Goal: Transaction & Acquisition: Obtain resource

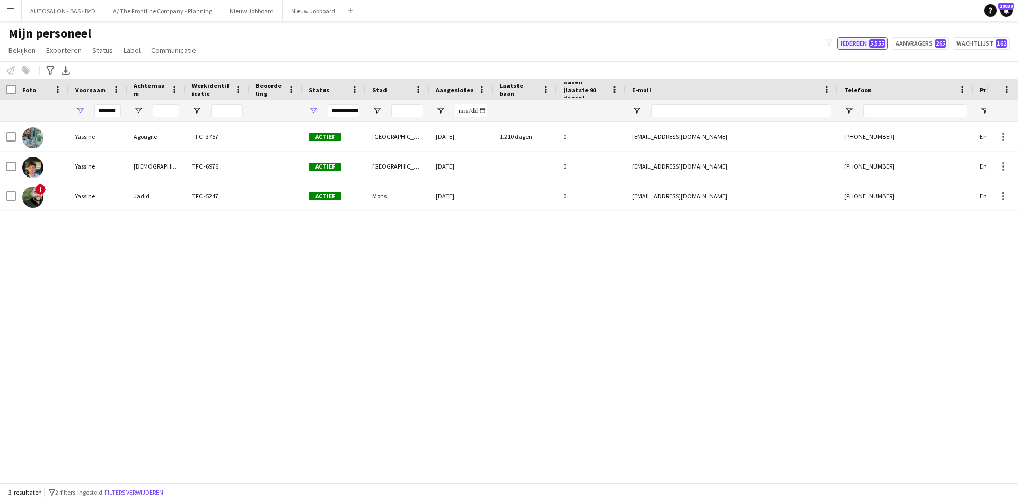
click at [874, 44] on span "5,555" at bounding box center [877, 43] width 16 height 8
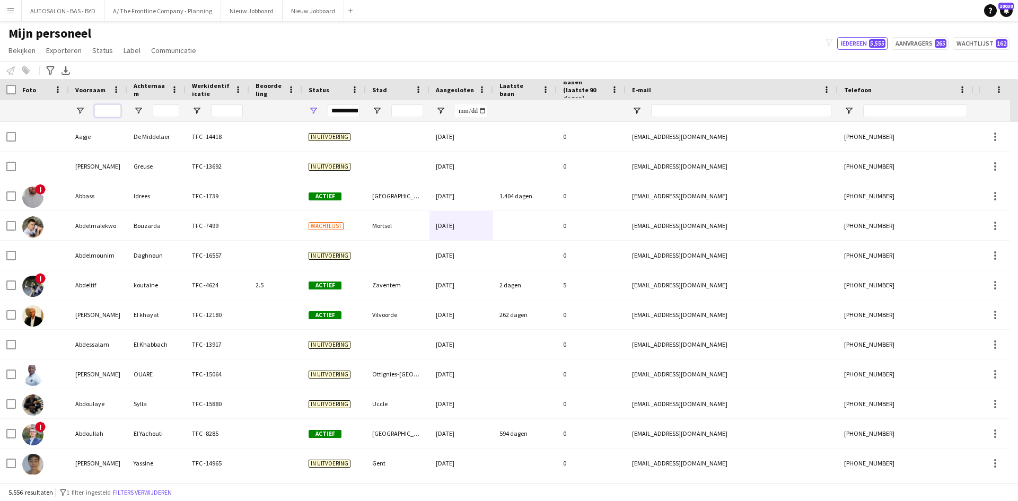
click at [116, 115] on input "Voornaam Filter Invoer" at bounding box center [107, 110] width 27 height 13
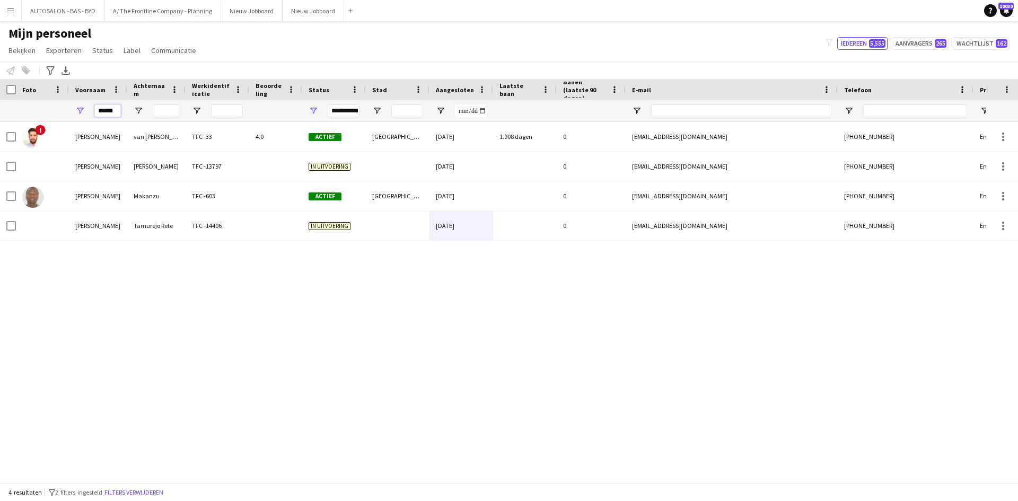
type input "******"
click at [173, 114] on input "Achternaam Filter Invoer" at bounding box center [166, 110] width 27 height 13
click at [111, 111] on input "******" at bounding box center [107, 110] width 27 height 13
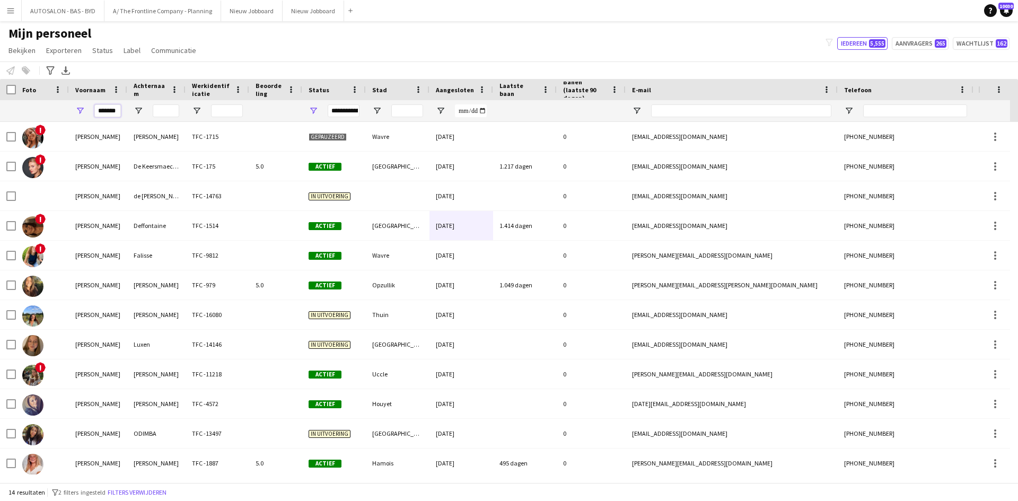
type input "*******"
click at [167, 113] on input "Achternaam Filter Invoer" at bounding box center [166, 110] width 27 height 13
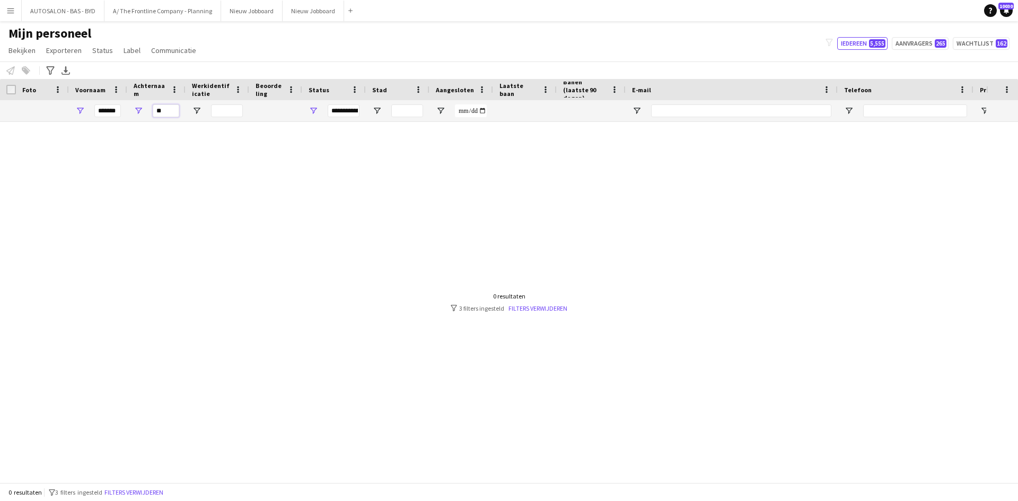
type input "*"
type input "*******"
click at [104, 110] on input "*******" at bounding box center [107, 110] width 27 height 13
type input "******"
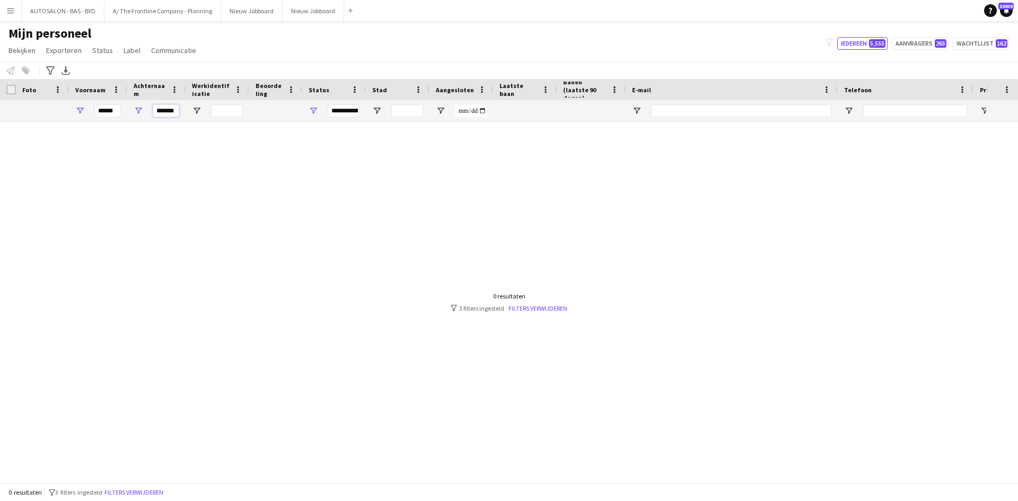
click at [165, 115] on input "*******" at bounding box center [166, 110] width 27 height 13
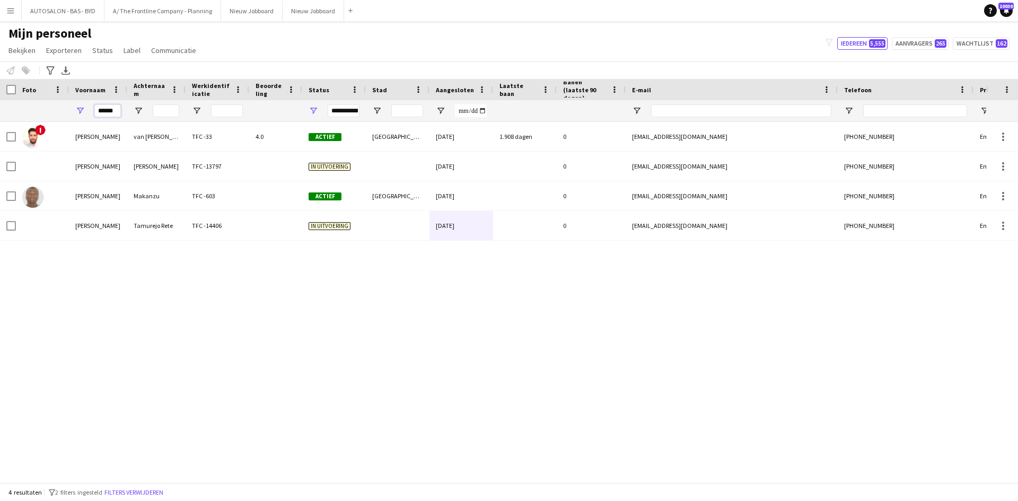
click at [103, 108] on input "******" at bounding box center [107, 110] width 27 height 13
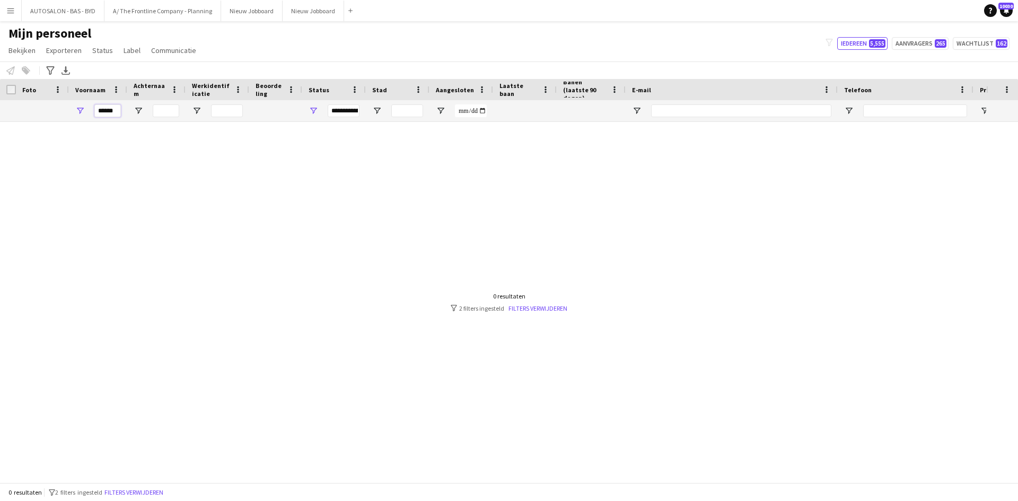
click at [105, 106] on input "******" at bounding box center [107, 110] width 27 height 13
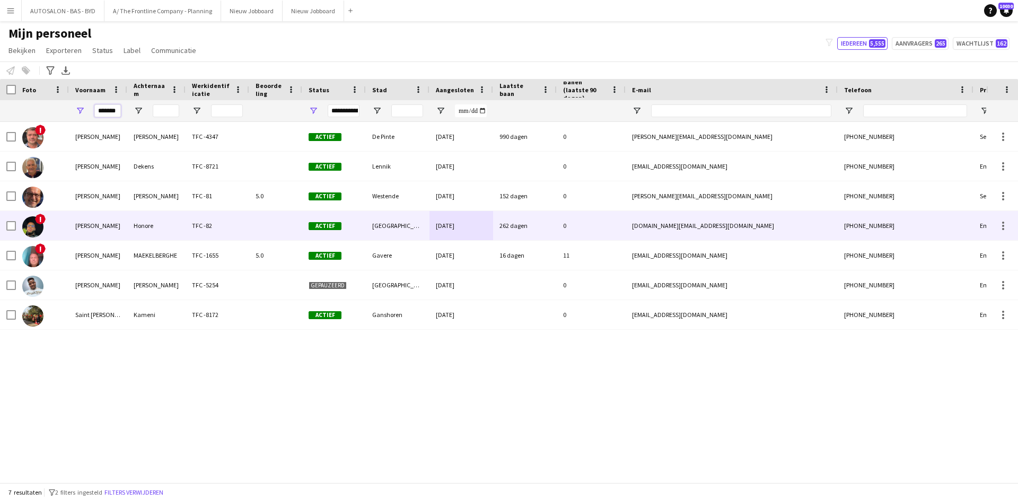
type input "*******"
click at [136, 226] on div "Honore" at bounding box center [156, 225] width 58 height 29
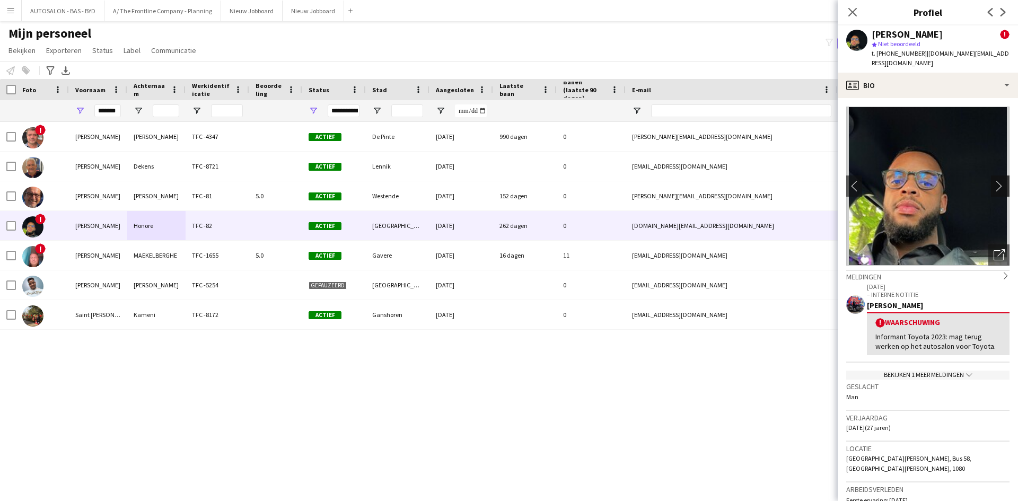
click at [993, 180] on app-icon "chevron-right" at bounding box center [1001, 185] width 16 height 11
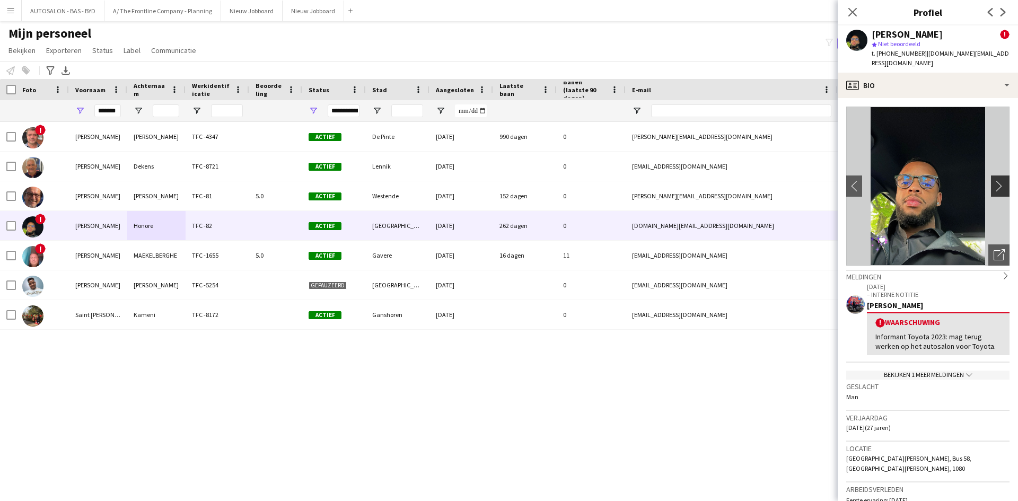
click at [993, 180] on app-icon "chevron-right" at bounding box center [1001, 185] width 16 height 11
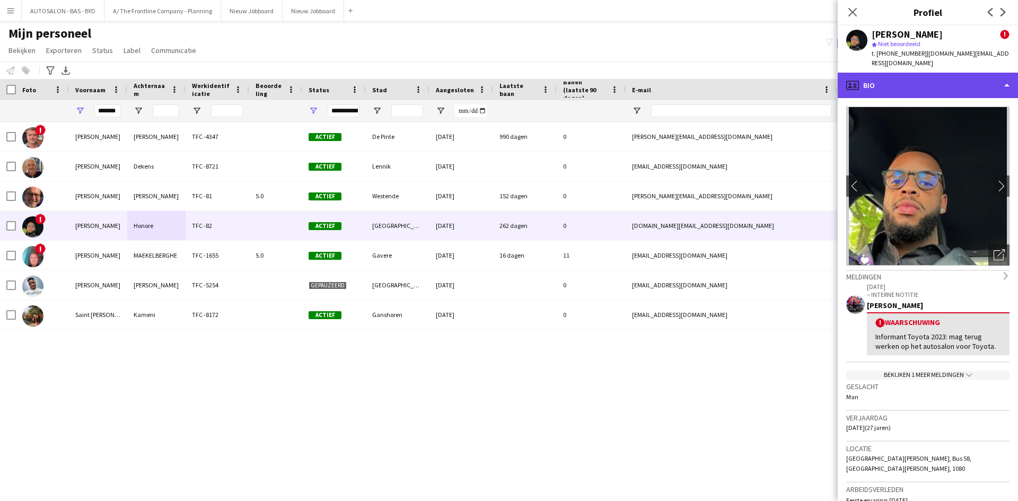
click at [897, 74] on div "profile Bio" at bounding box center [927, 85] width 180 height 25
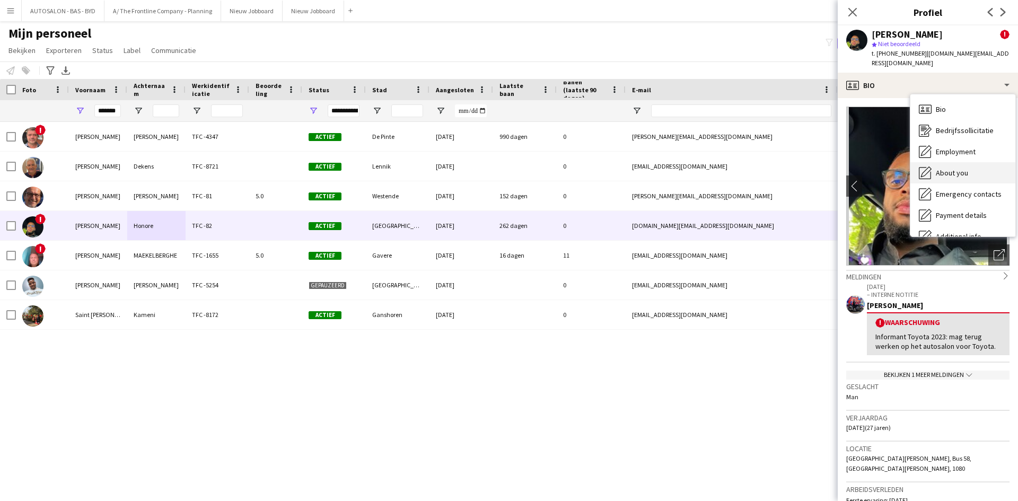
click at [941, 168] on span "About you" at bounding box center [952, 173] width 32 height 10
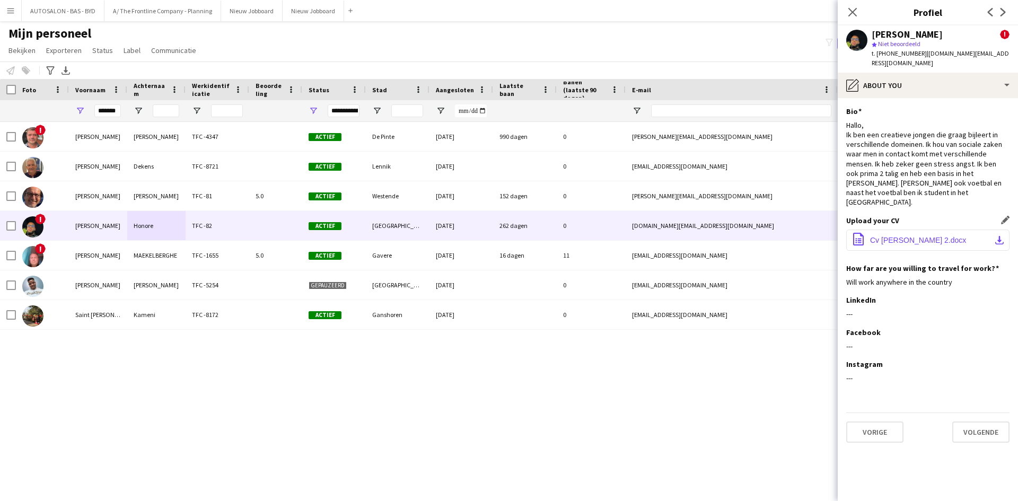
click at [901, 236] on span "Cv [PERSON_NAME] 2.docx" at bounding box center [918, 240] width 96 height 8
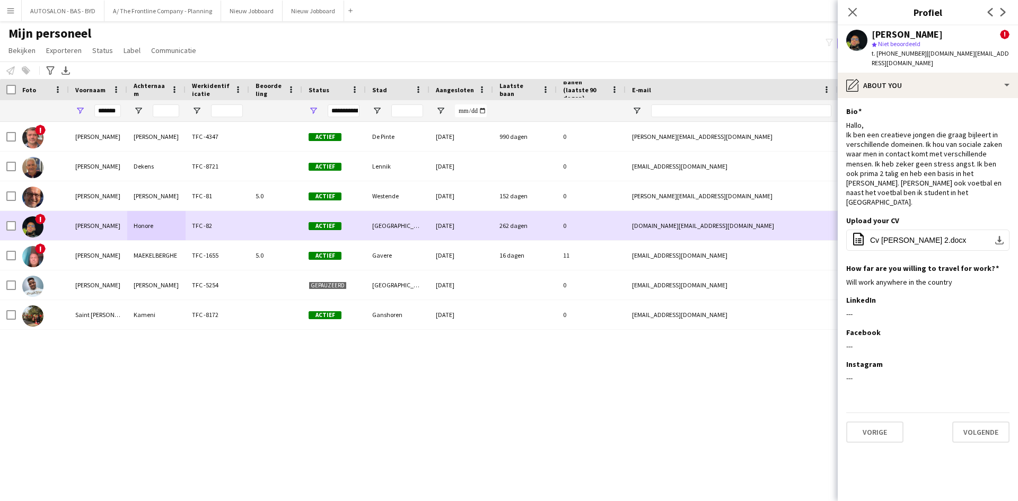
click at [275, 232] on div at bounding box center [275, 225] width 53 height 29
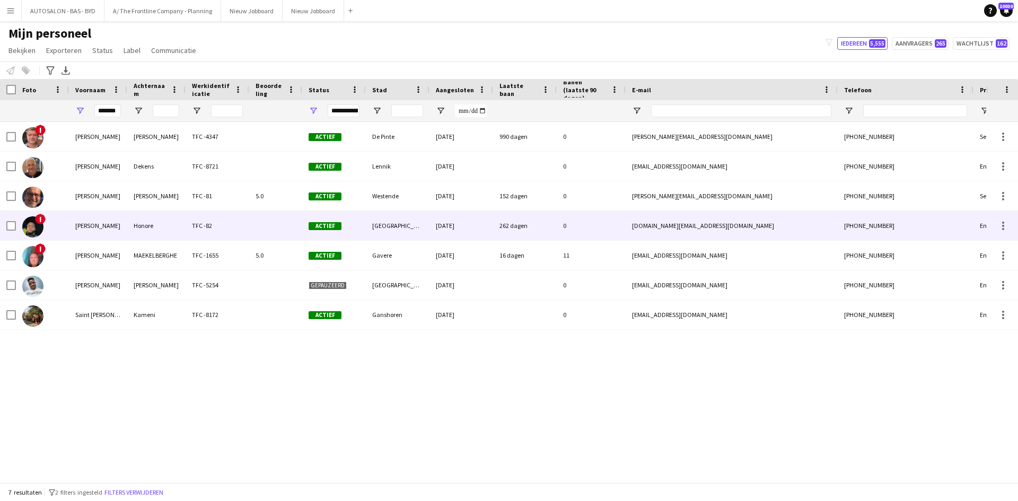
click at [275, 232] on div at bounding box center [275, 225] width 53 height 29
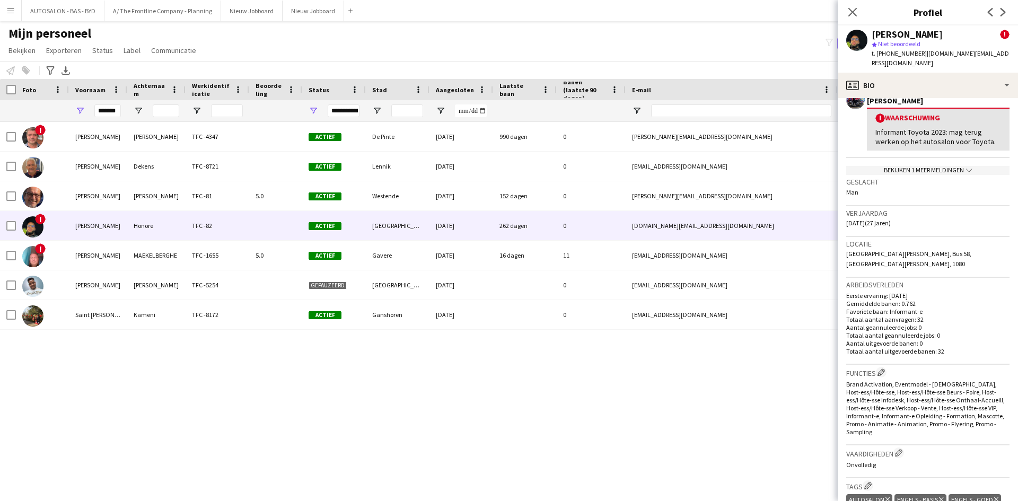
scroll to position [212, 0]
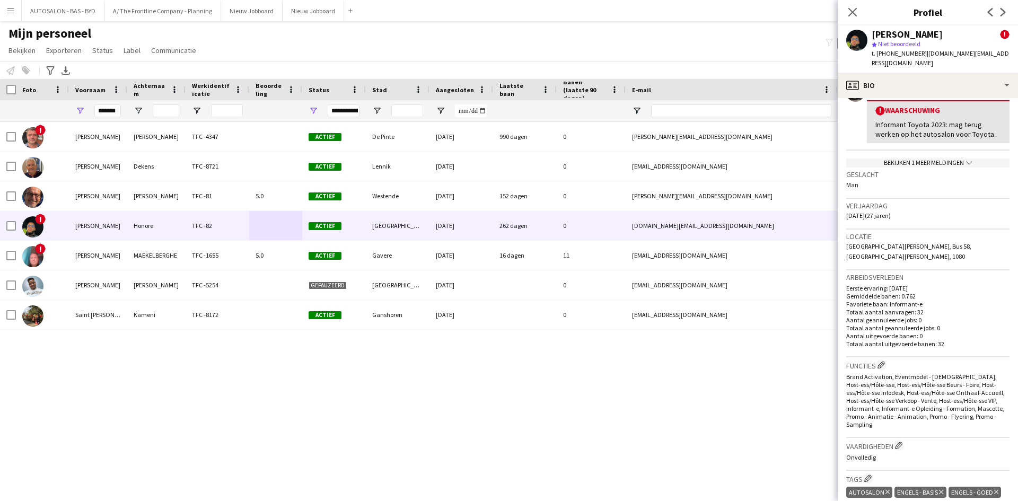
click at [957, 242] on span "[GEOGRAPHIC_DATA][PERSON_NAME], Bus 58, [GEOGRAPHIC_DATA][PERSON_NAME], 1080" at bounding box center [908, 250] width 125 height 17
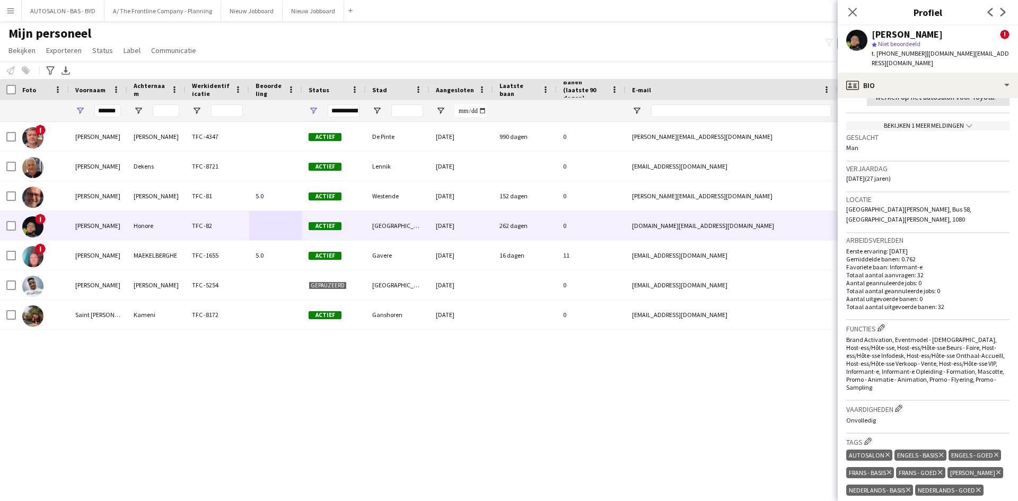
scroll to position [265, 0]
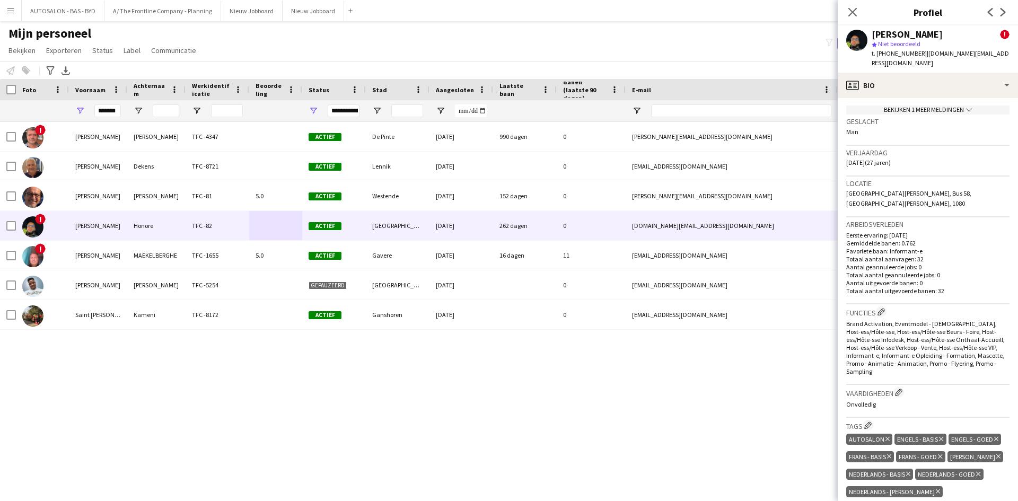
click at [956, 189] on span "[GEOGRAPHIC_DATA][PERSON_NAME], Bus 58, [GEOGRAPHIC_DATA][PERSON_NAME], 1080" at bounding box center [908, 197] width 125 height 17
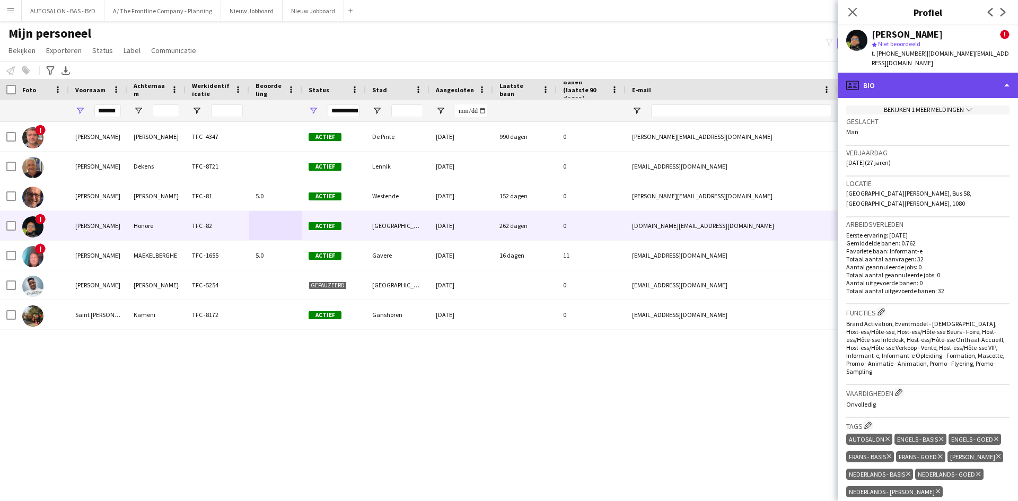
click at [884, 73] on div "profile Bio" at bounding box center [927, 85] width 180 height 25
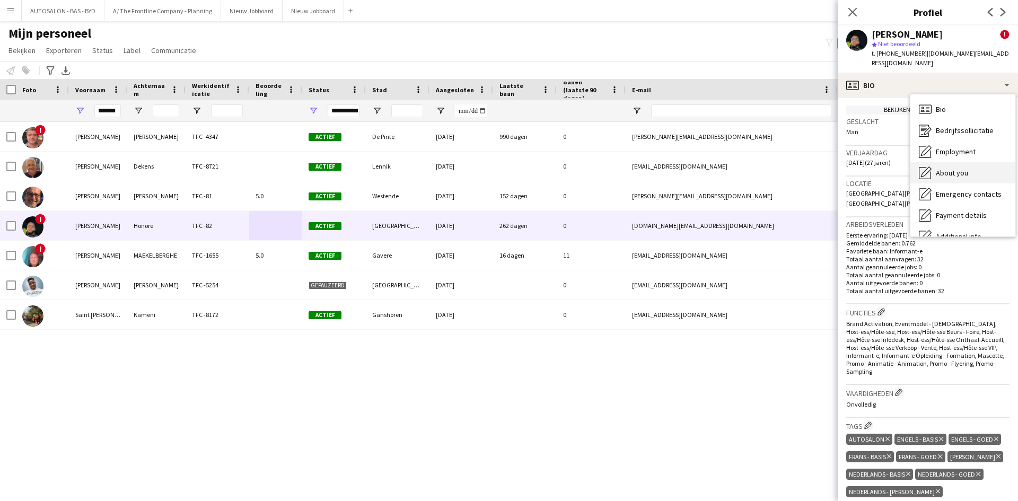
click at [956, 168] on span "About you" at bounding box center [952, 173] width 32 height 10
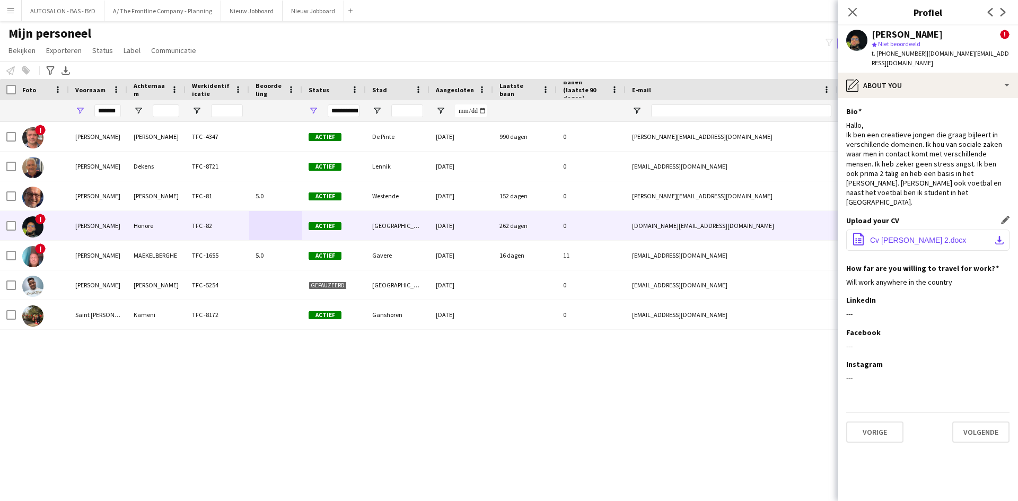
click at [890, 236] on span "Cv [PERSON_NAME] 2.docx" at bounding box center [918, 240] width 96 height 8
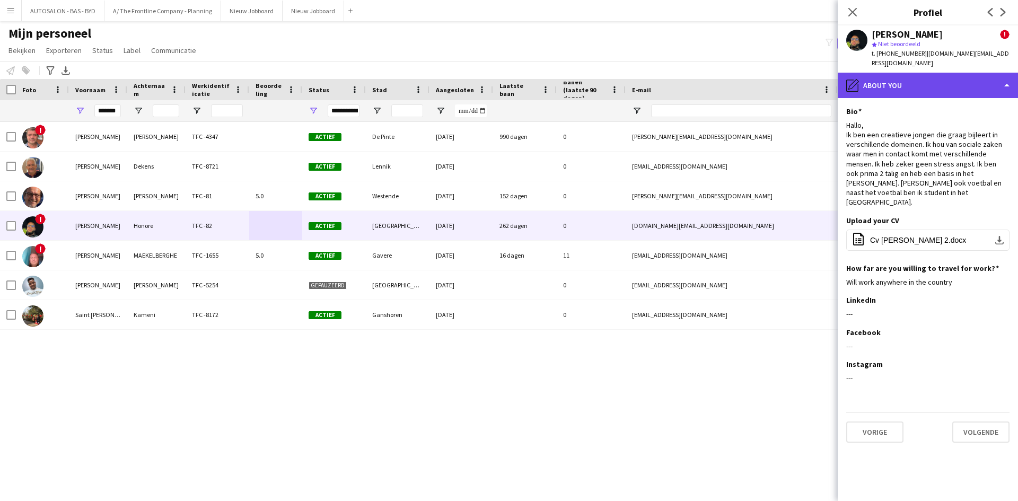
click at [892, 73] on div "pencil4 About you" at bounding box center [927, 85] width 180 height 25
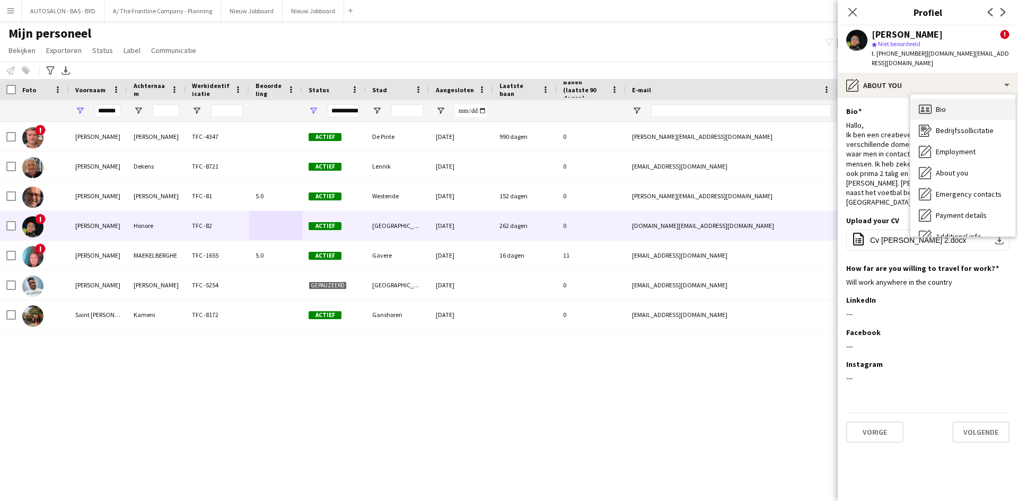
click at [938, 104] on span "Bio" at bounding box center [941, 109] width 10 height 10
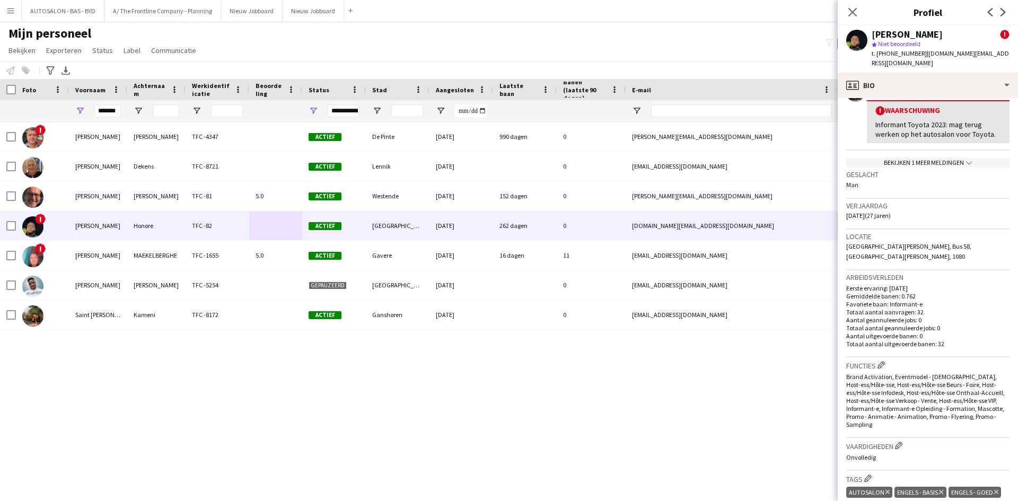
scroll to position [159, 0]
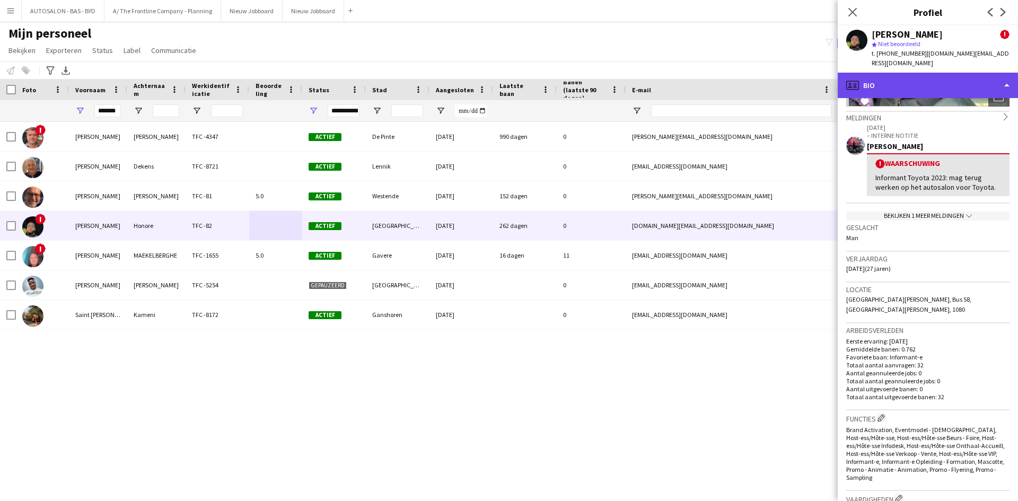
click at [905, 73] on div "profile Bio" at bounding box center [927, 85] width 180 height 25
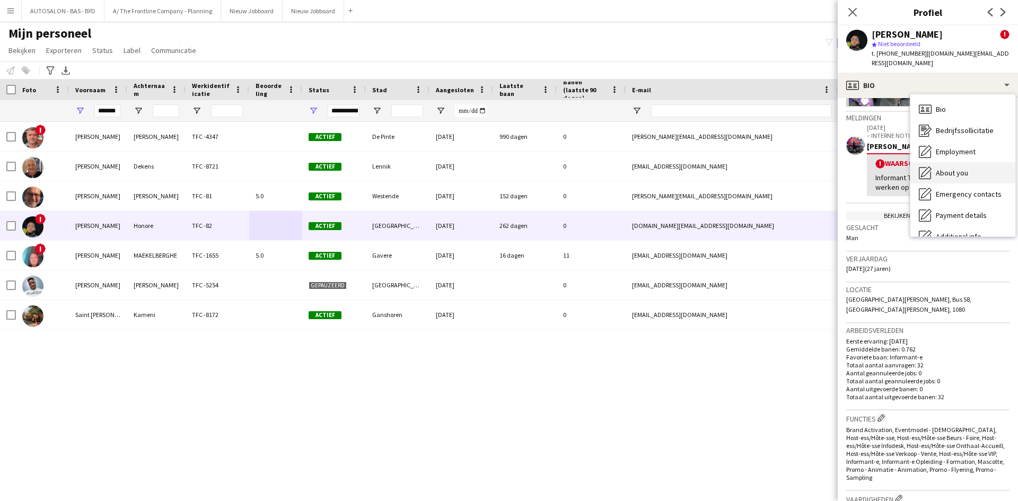
click at [939, 168] on span "About you" at bounding box center [952, 173] width 32 height 10
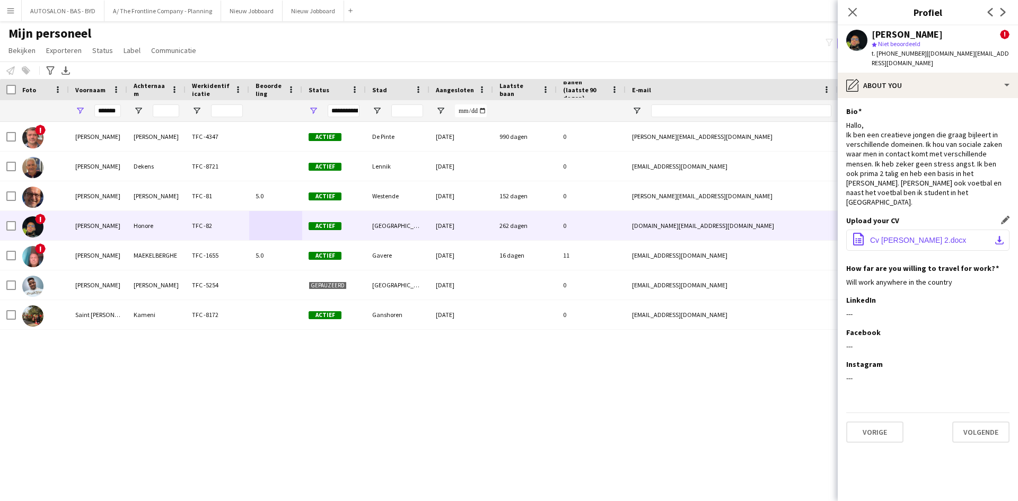
click at [885, 236] on span "Cv [PERSON_NAME] 2.docx" at bounding box center [918, 240] width 96 height 8
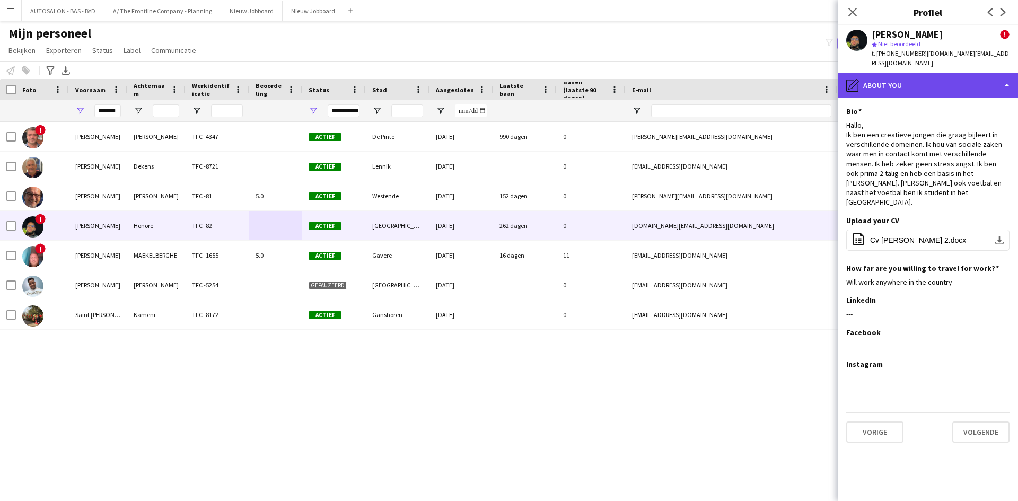
click at [883, 78] on div "pencil4 About you" at bounding box center [927, 85] width 180 height 25
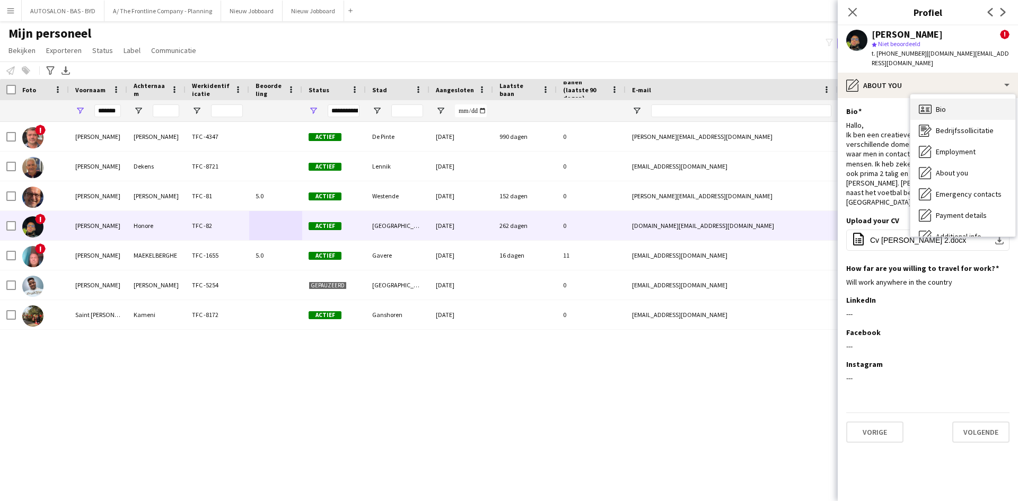
click at [931, 99] on div "Bio Bio" at bounding box center [962, 109] width 105 height 21
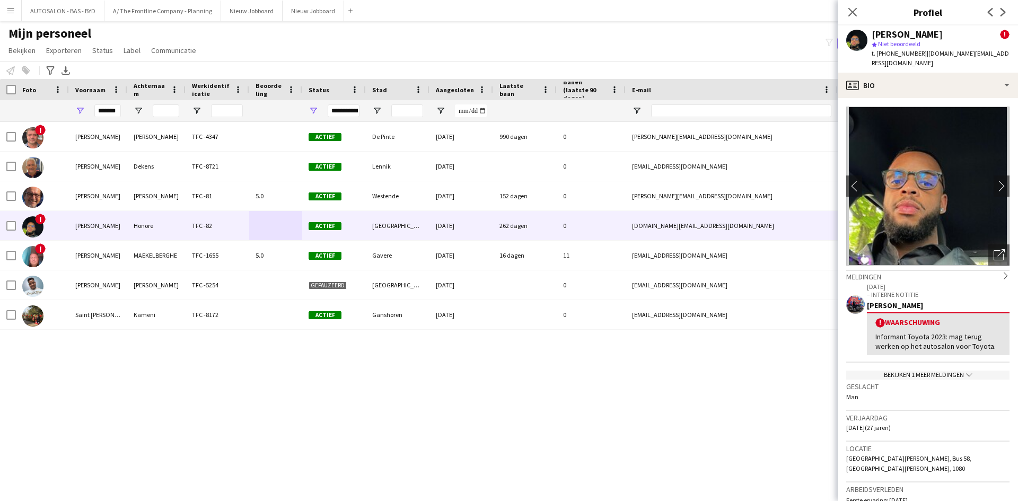
drag, startPoint x: 936, startPoint y: 161, endPoint x: 947, endPoint y: 170, distance: 13.9
click at [946, 169] on img at bounding box center [927, 186] width 163 height 159
click at [993, 180] on app-icon "chevron-right" at bounding box center [1001, 185] width 16 height 11
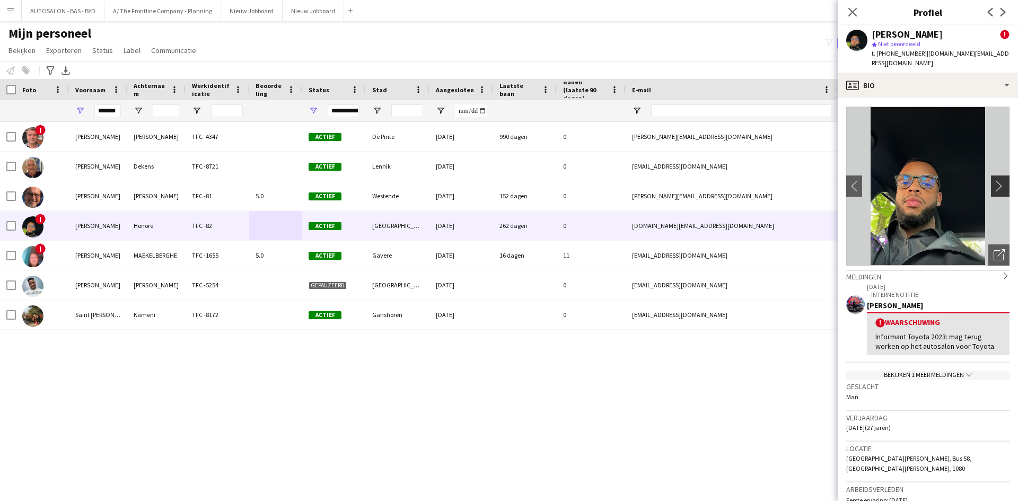
click at [993, 180] on app-icon "chevron-right" at bounding box center [1001, 185] width 16 height 11
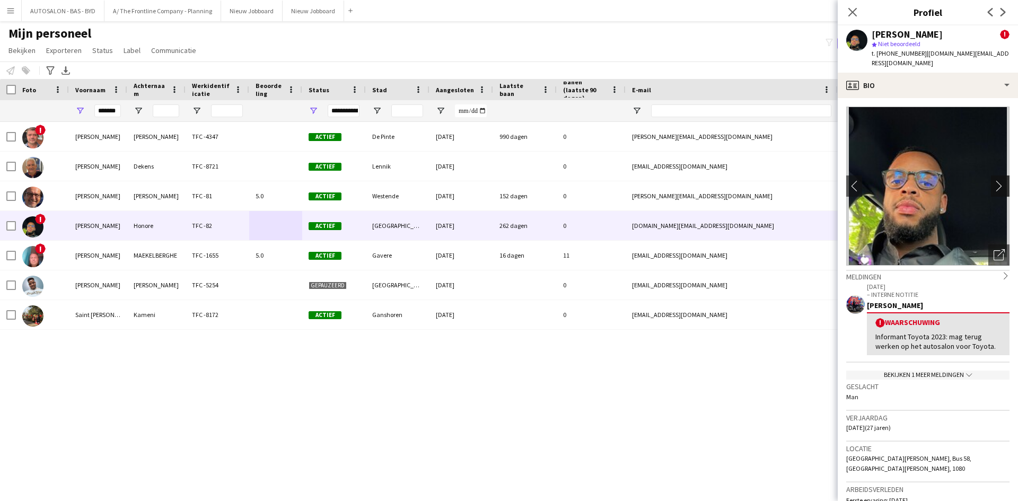
click at [993, 180] on app-icon "chevron-right" at bounding box center [1001, 185] width 16 height 11
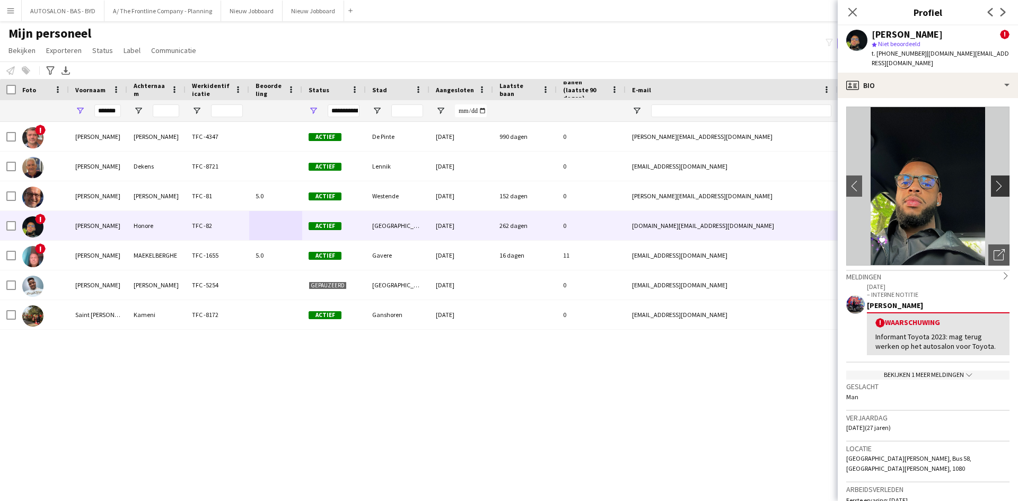
click at [993, 180] on app-icon "chevron-right" at bounding box center [1001, 185] width 16 height 11
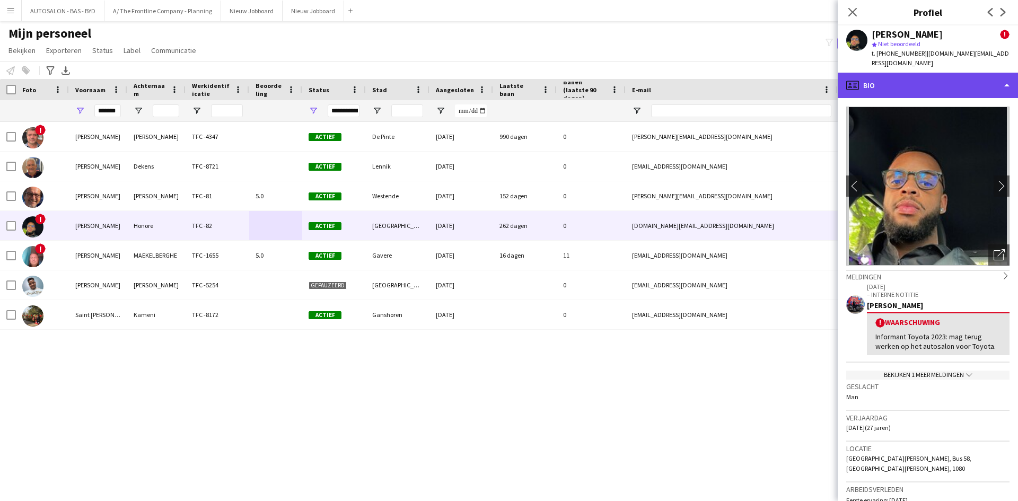
click at [881, 82] on div "profile Bio" at bounding box center [927, 85] width 180 height 25
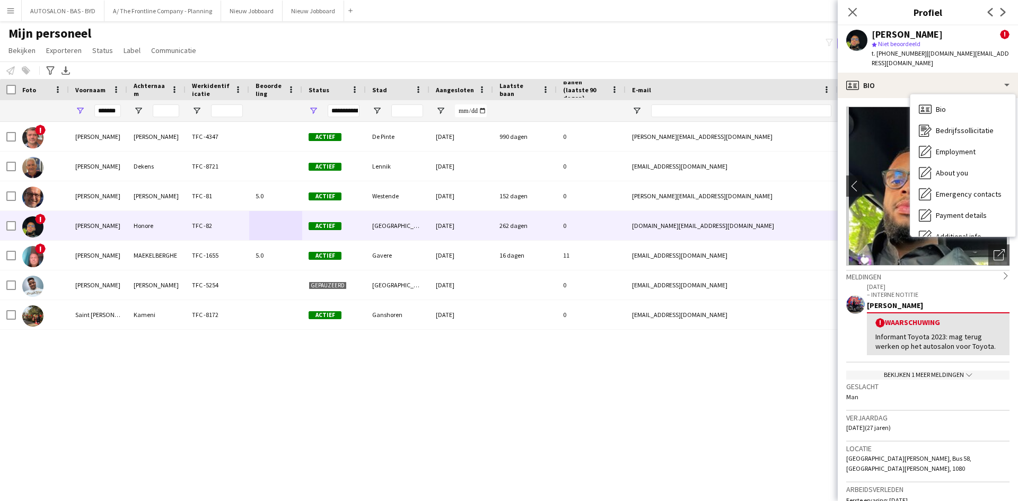
click at [928, 45] on div "star Niet beoordeeld" at bounding box center [940, 44] width 138 height 10
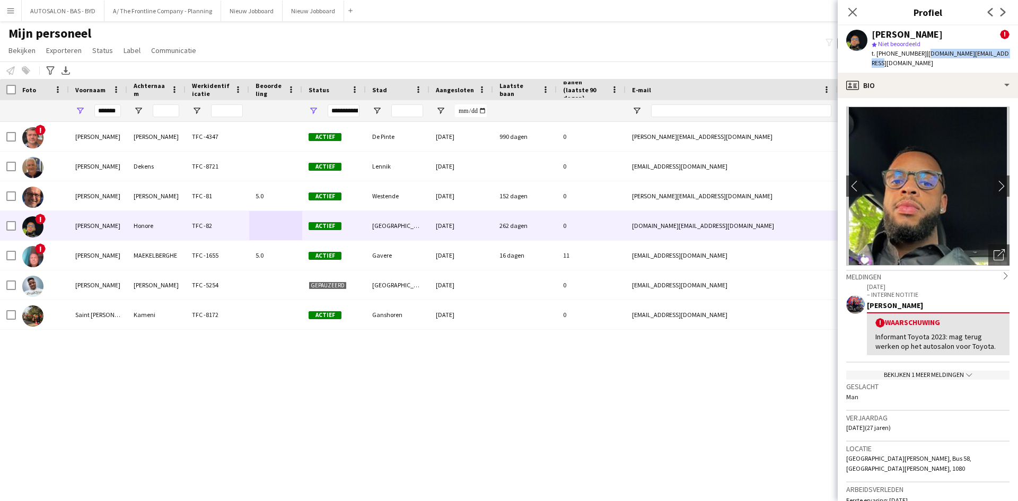
drag, startPoint x: 919, startPoint y: 51, endPoint x: 1000, endPoint y: 55, distance: 81.2
click at [1000, 55] on div "[PERSON_NAME] ! star Niet beoordeeld t. [PHONE_NUMBER] | [DOMAIN_NAME][EMAIL_AD…" at bounding box center [927, 48] width 180 height 47
copy span "[DOMAIN_NAME][EMAIL_ADDRESS][DOMAIN_NAME]"
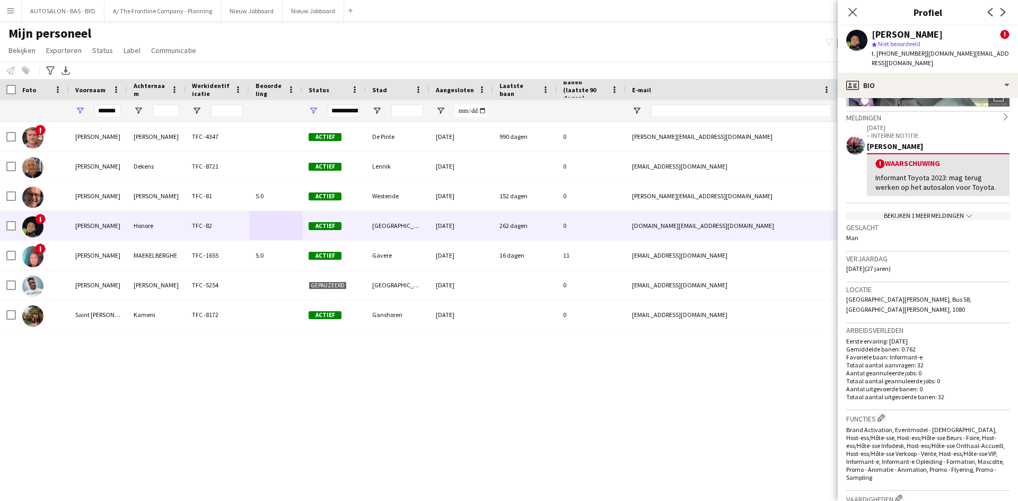
click at [934, 211] on div "Bekijken 1 meer meldingen chevron-down" at bounding box center [927, 215] width 163 height 9
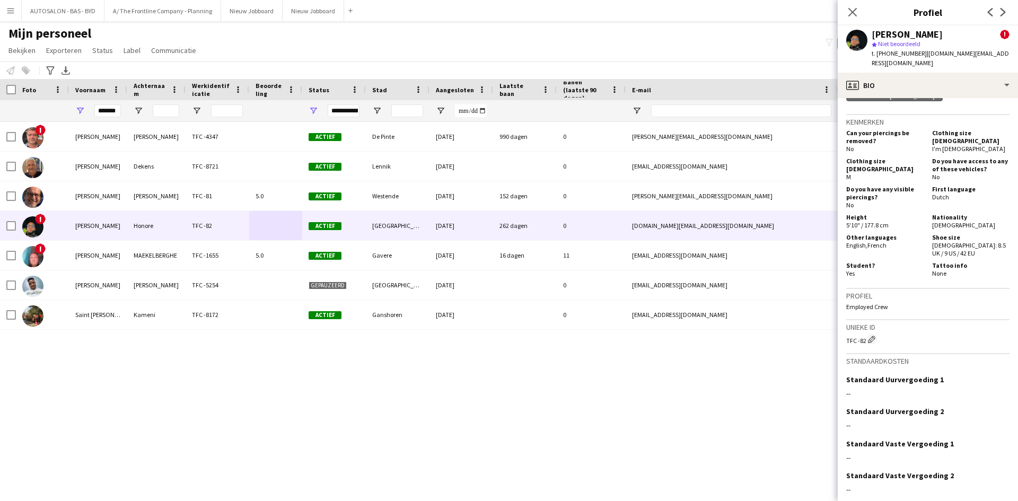
scroll to position [795, 0]
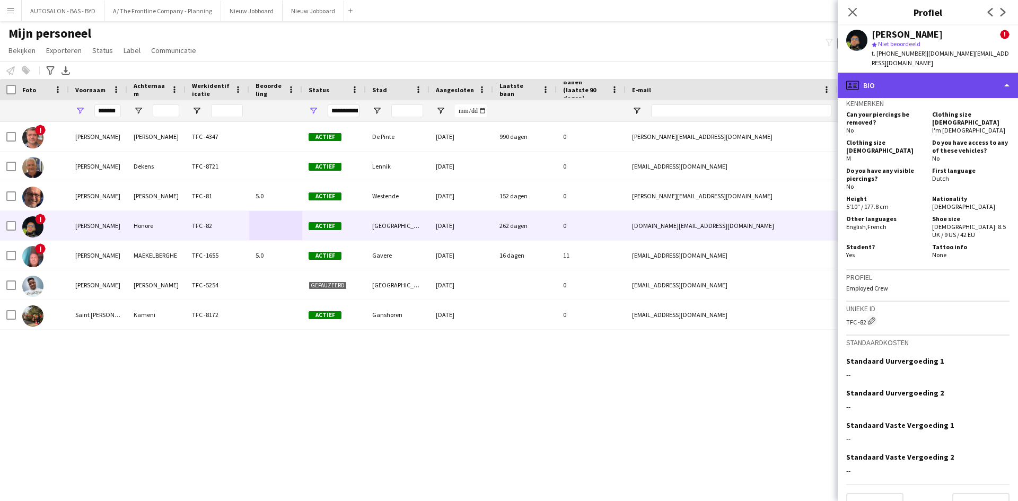
click at [901, 81] on div "profile Bio" at bounding box center [927, 85] width 180 height 25
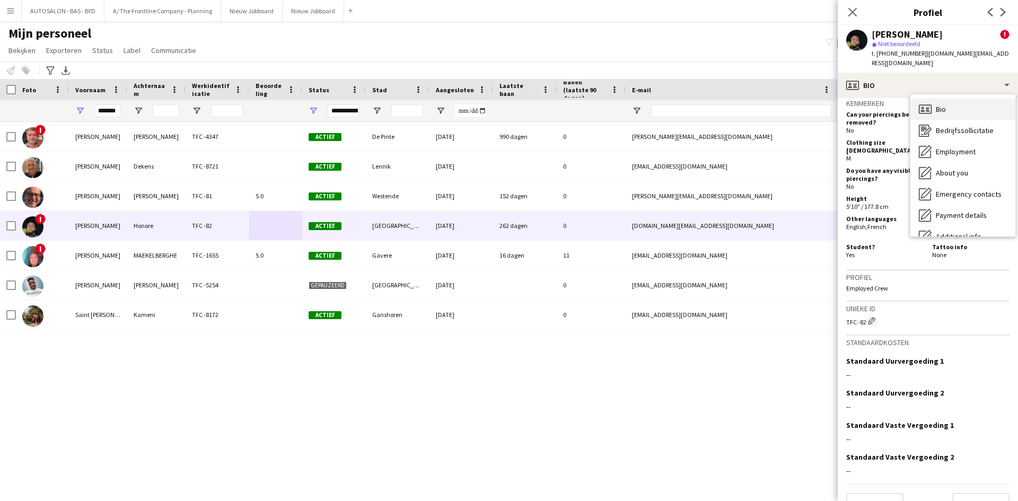
click at [936, 104] on span "Bio" at bounding box center [941, 109] width 10 height 10
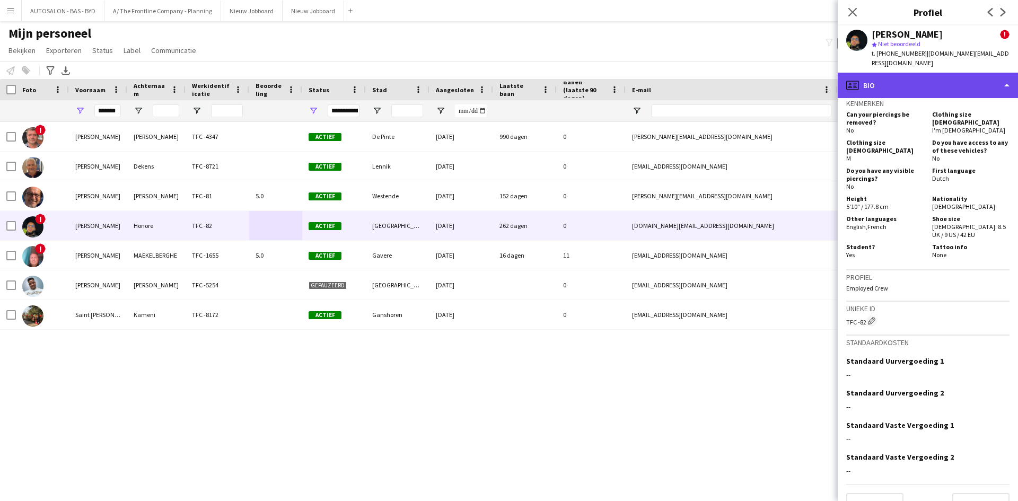
click at [895, 81] on div "profile Bio" at bounding box center [927, 85] width 180 height 25
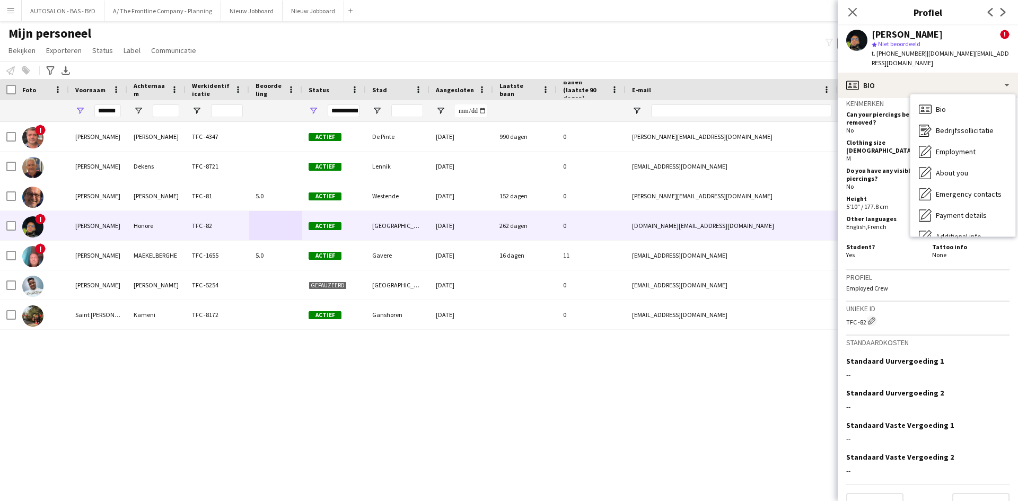
click at [878, 142] on div "Clothing size [DEMOGRAPHIC_DATA] M" at bounding box center [887, 150] width 82 height 24
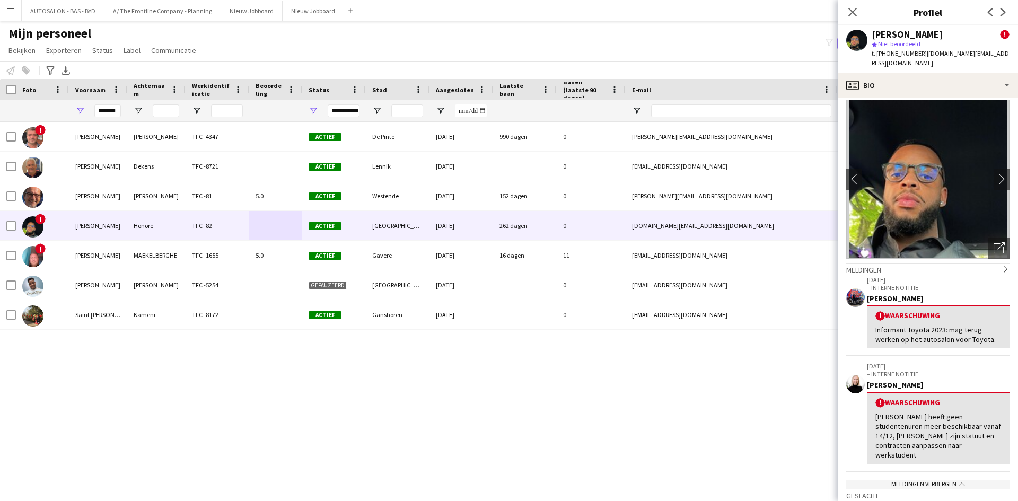
scroll to position [0, 0]
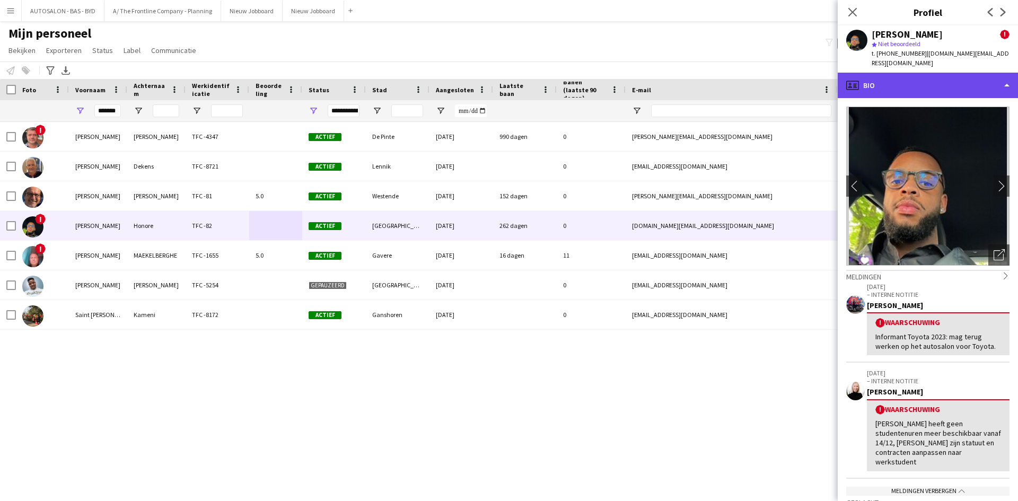
click at [928, 77] on div "profile Bio" at bounding box center [927, 85] width 180 height 25
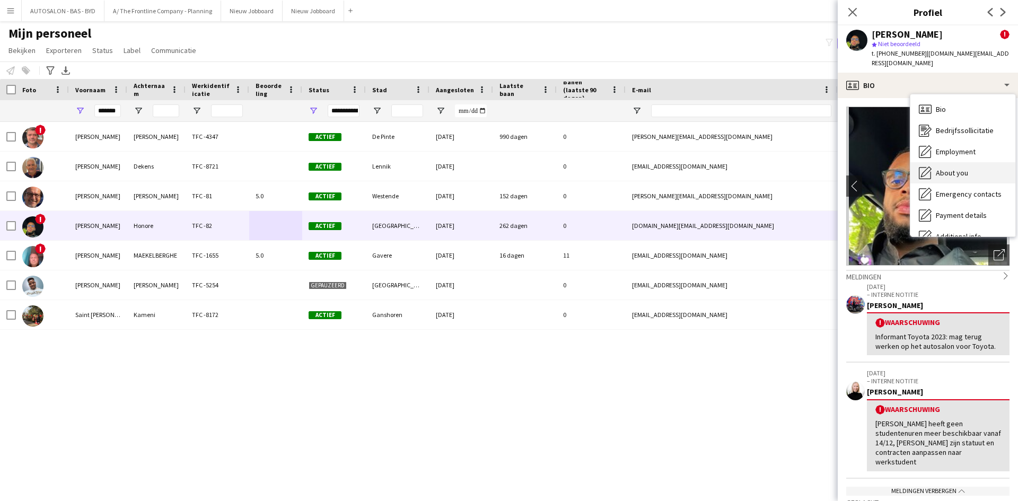
click at [946, 168] on span "About you" at bounding box center [952, 173] width 32 height 10
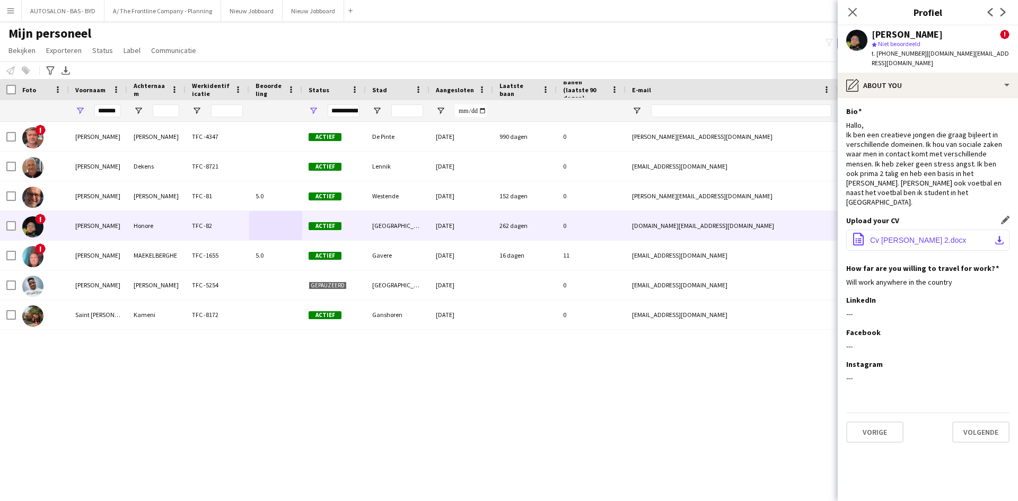
click at [900, 236] on span "Cv [PERSON_NAME] 2.docx" at bounding box center [918, 240] width 96 height 8
click at [734, 376] on div "! [PERSON_NAME] TFC -4347 Actief De Pinte [DATE] 990 dagen 0 [PERSON_NAME][EMAI…" at bounding box center [493, 298] width 986 height 352
click at [739, 400] on div "! [PERSON_NAME] TFC -4347 Actief De Pinte [DATE] 990 dagen 0 [PERSON_NAME][EMAI…" at bounding box center [493, 298] width 986 height 352
